Goal: Task Accomplishment & Management: Manage account settings

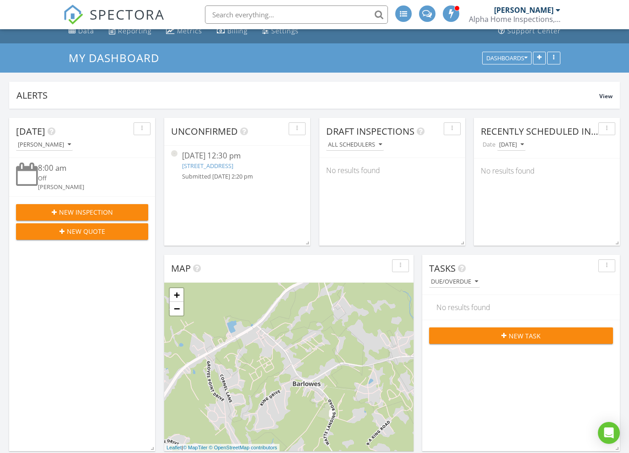
scroll to position [38, 0]
click at [220, 168] on link "15 blue spruce cir, Lillington, NC 27546" at bounding box center [207, 166] width 51 height 8
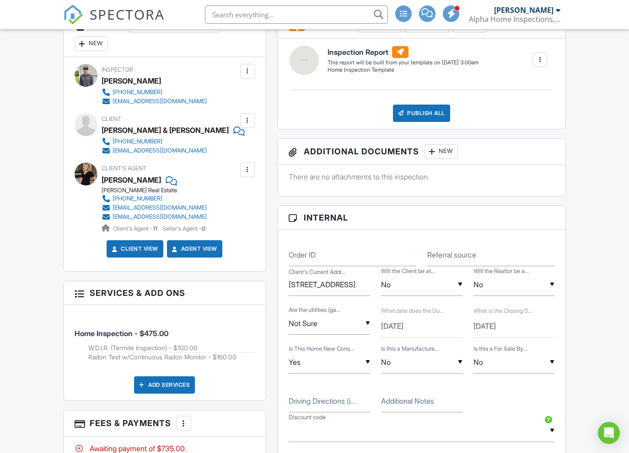
scroll to position [383, 0]
click at [358, 285] on input "7009 Leando Dr Willow Spring, NC" at bounding box center [328, 284] width 81 height 22
click at [306, 286] on input "7009 Leando Dr Willow Spring, NC" at bounding box center [328, 284] width 81 height 22
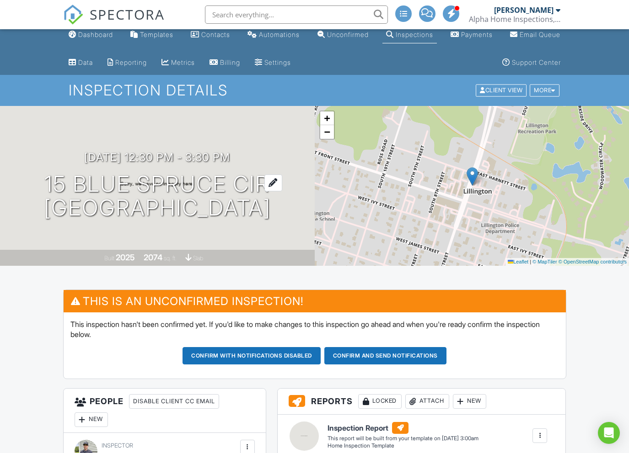
scroll to position [0, 0]
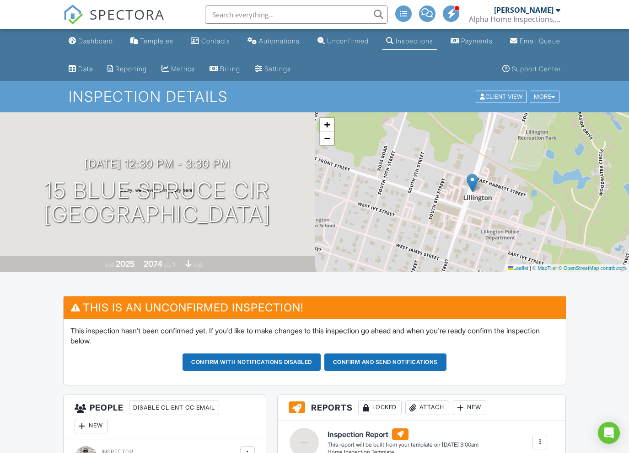
type input "[STREET_ADDRESS]"
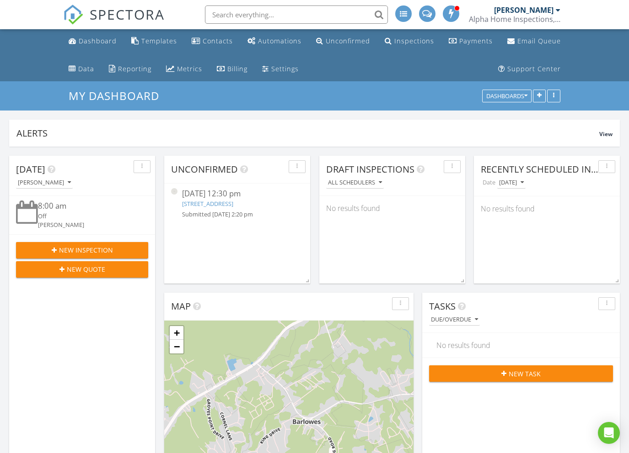
scroll to position [197, 197]
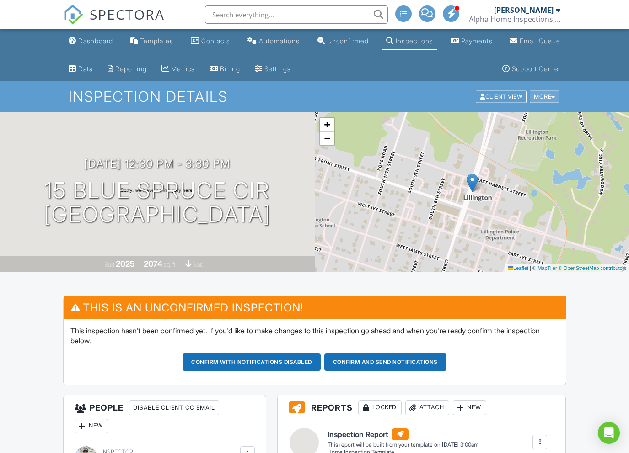
click at [543, 96] on div "More" at bounding box center [544, 97] width 30 height 12
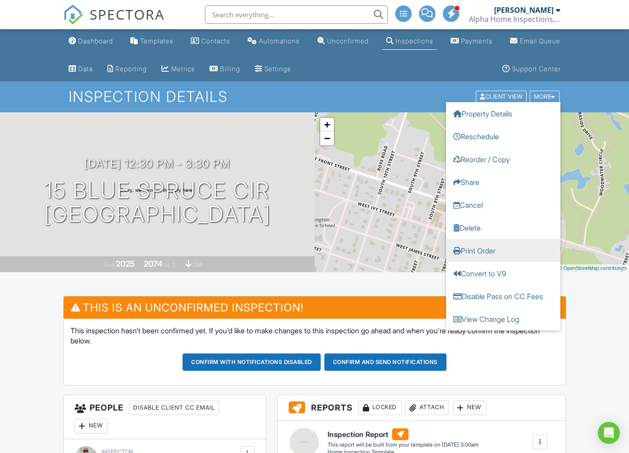
click at [516, 241] on link "Print Order" at bounding box center [503, 251] width 114 height 23
